Goal: Task Accomplishment & Management: Complete application form

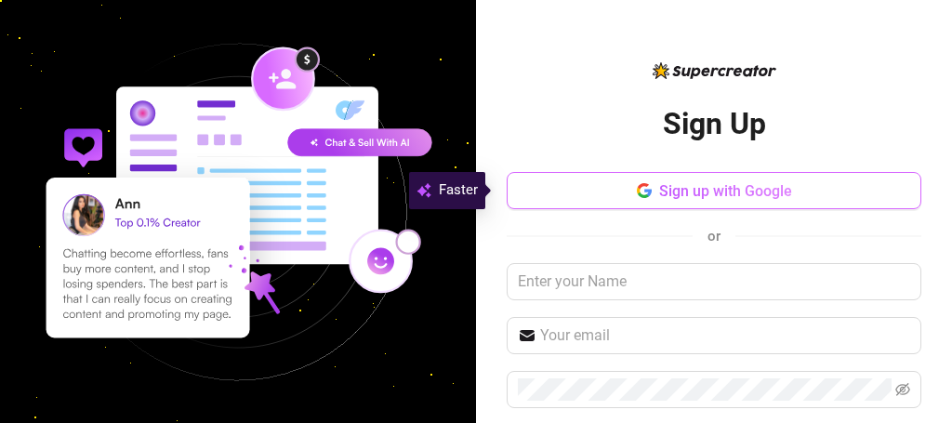
click at [741, 202] on button "Sign up with Google" at bounding box center [714, 190] width 415 height 37
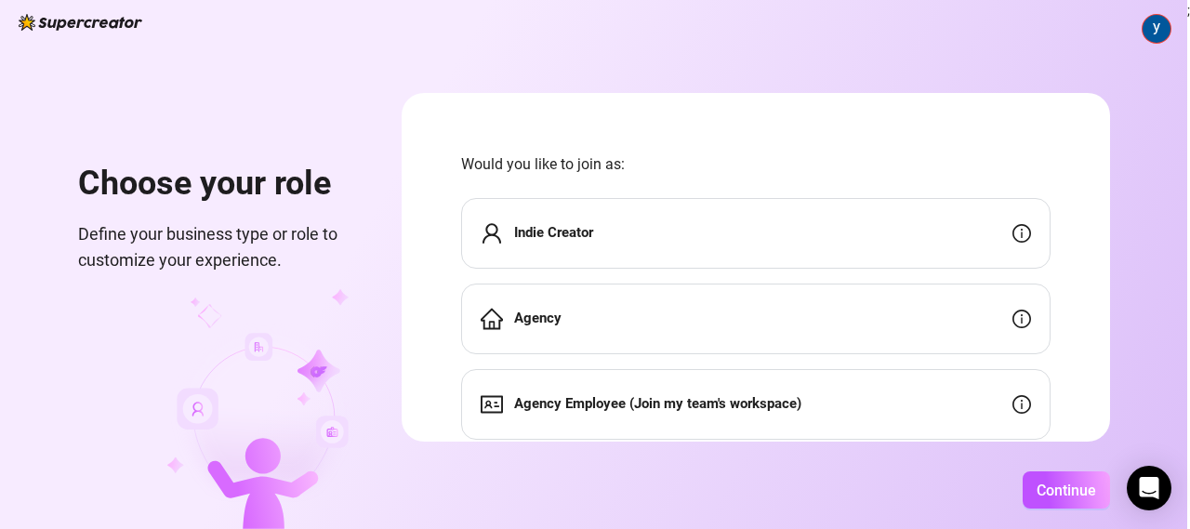
click at [670, 238] on div "Indie Creator" at bounding box center [755, 233] width 589 height 71
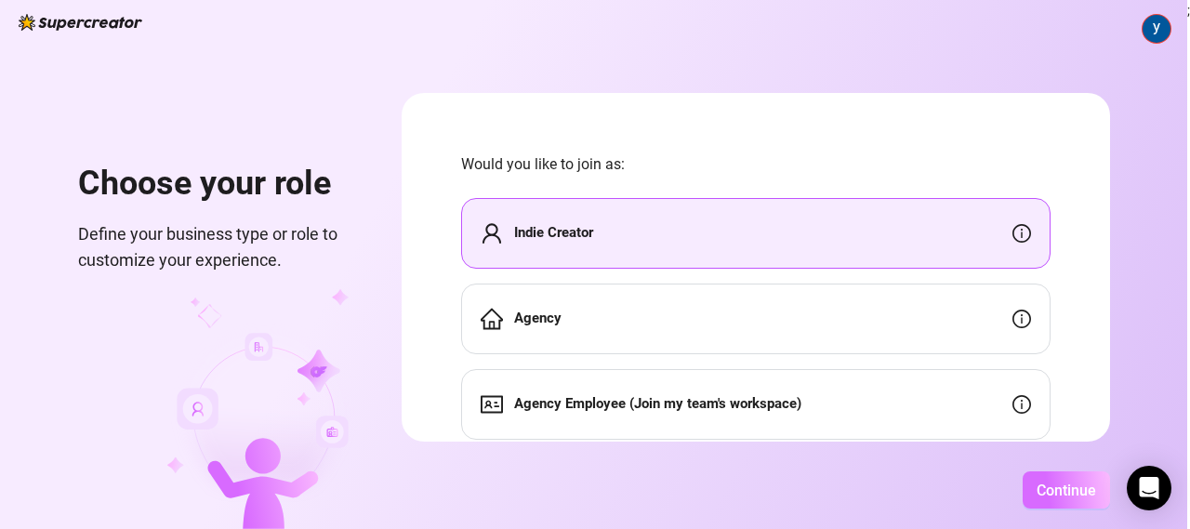
click at [951, 422] on span "Continue" at bounding box center [1067, 491] width 60 height 18
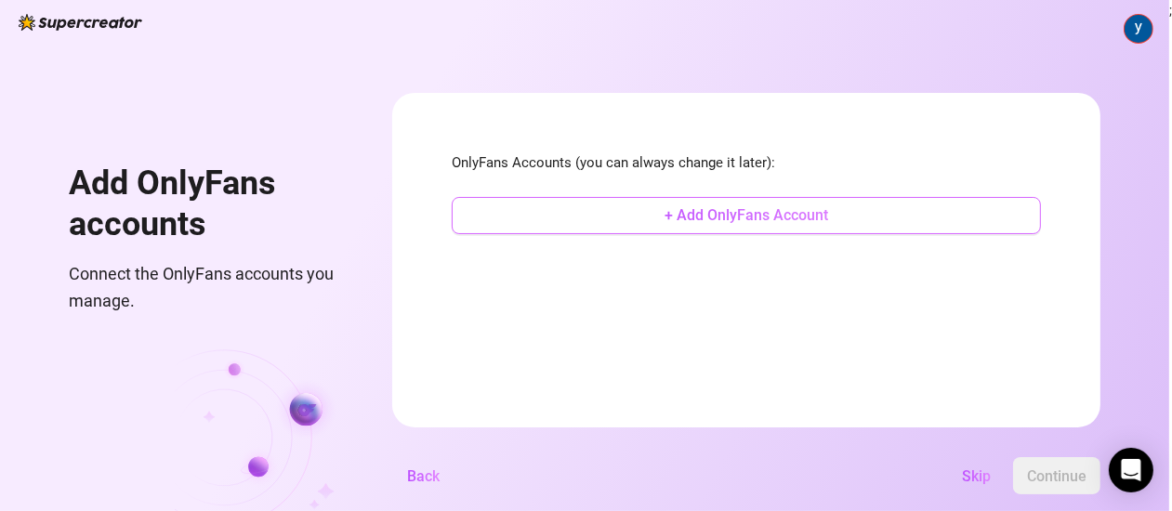
click at [788, 221] on span "+ Add OnlyFans Account" at bounding box center [747, 215] width 164 height 18
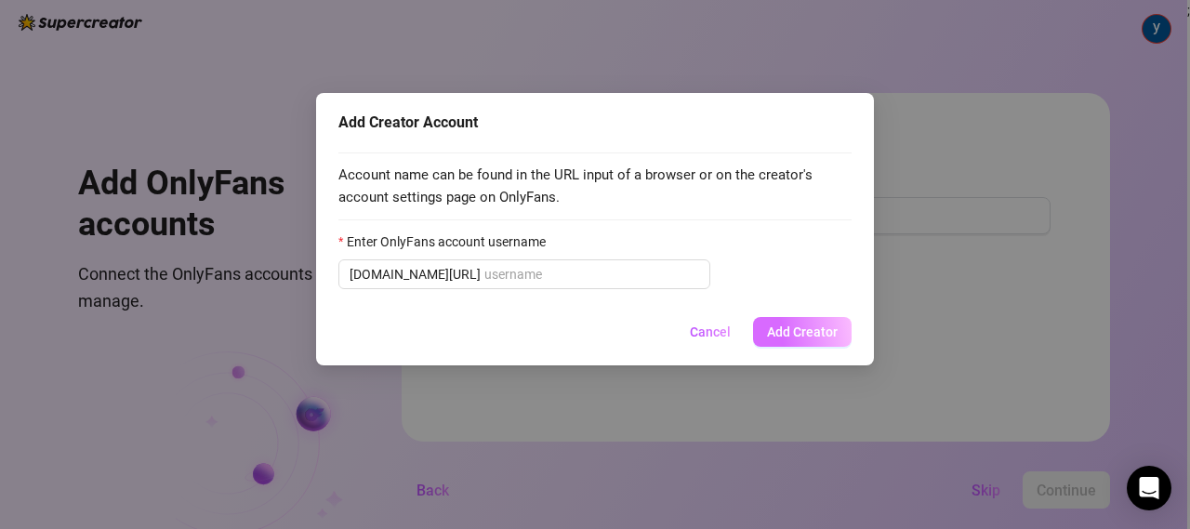
click at [809, 322] on button "Add Creator" at bounding box center [802, 332] width 99 height 30
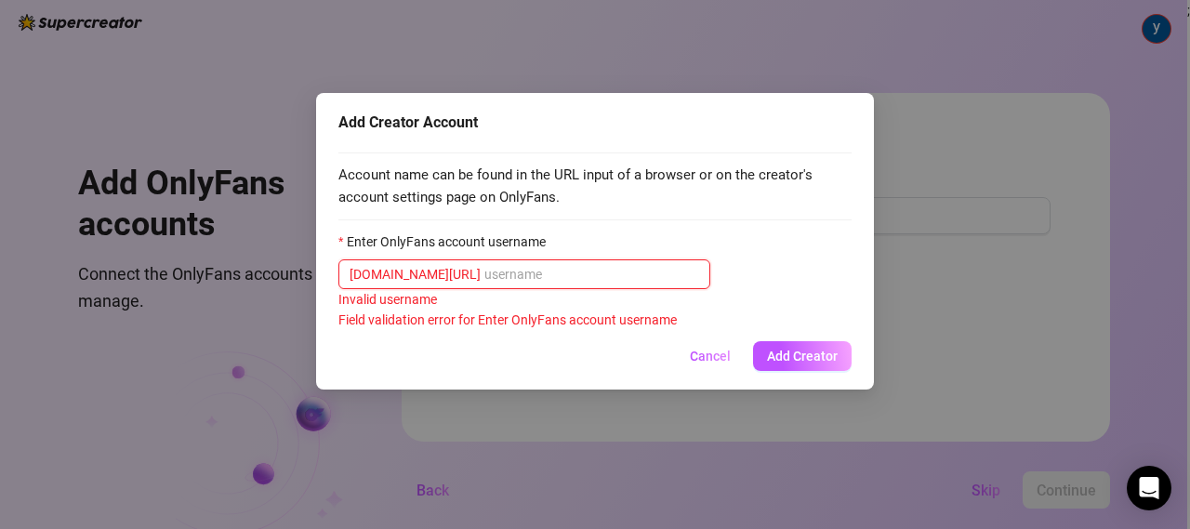
click at [494, 266] on input "Enter OnlyFans account username" at bounding box center [591, 274] width 215 height 20
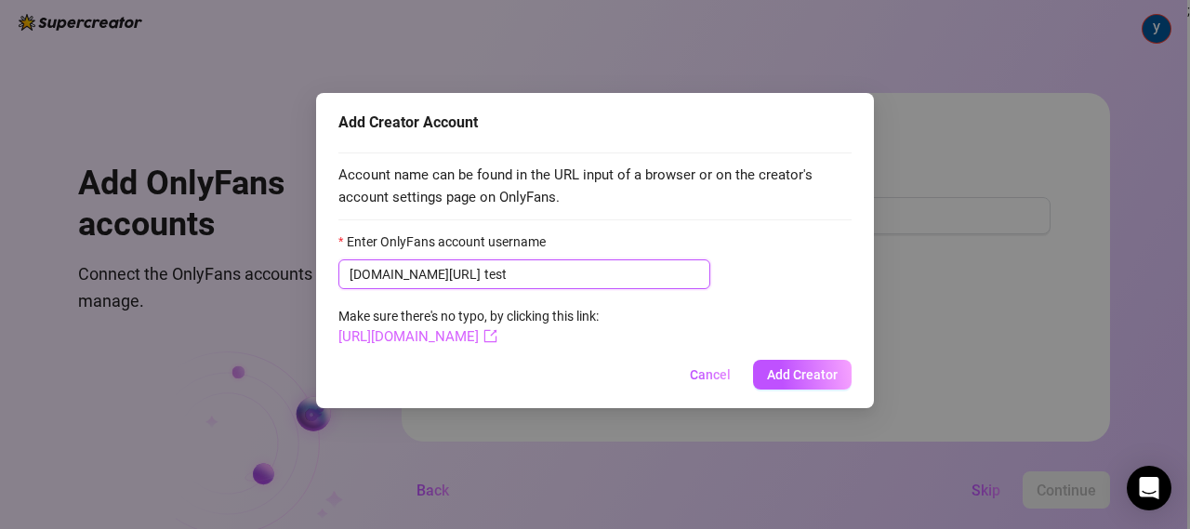
type input "test"
click at [476, 337] on link "[URL][DOMAIN_NAME]" at bounding box center [417, 336] width 159 height 17
click at [807, 381] on span "Add Creator" at bounding box center [802, 374] width 71 height 15
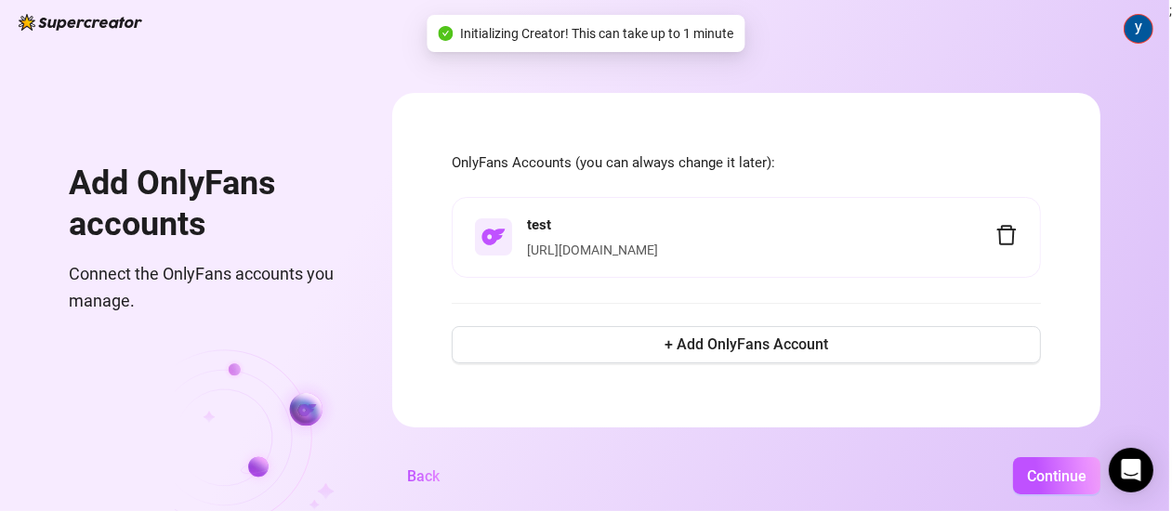
click at [759, 220] on h4 "test" at bounding box center [761, 226] width 469 height 22
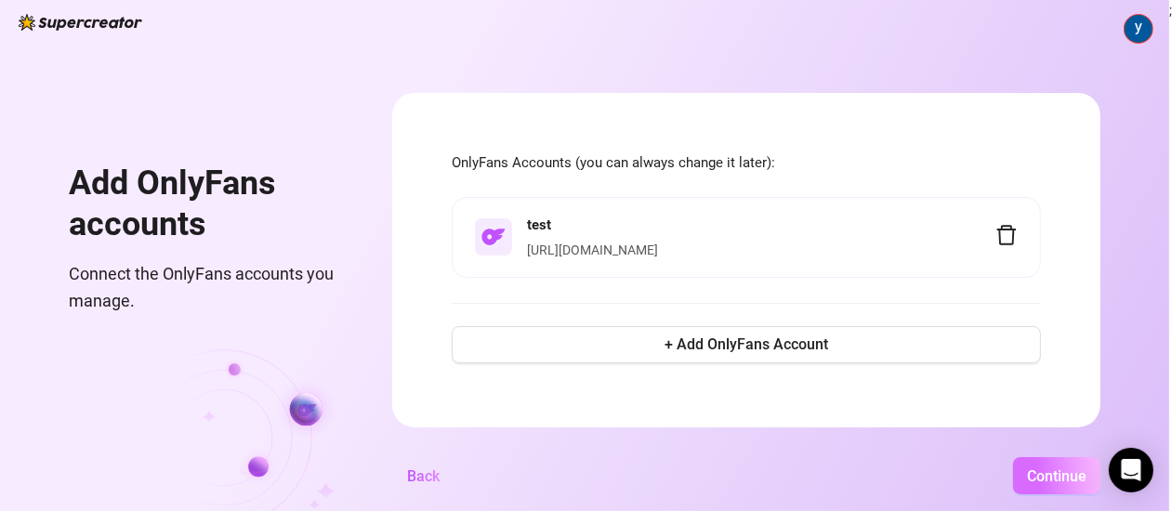
click at [951, 422] on span "Continue" at bounding box center [1057, 477] width 60 height 18
